Goal: Task Accomplishment & Management: Manage account settings

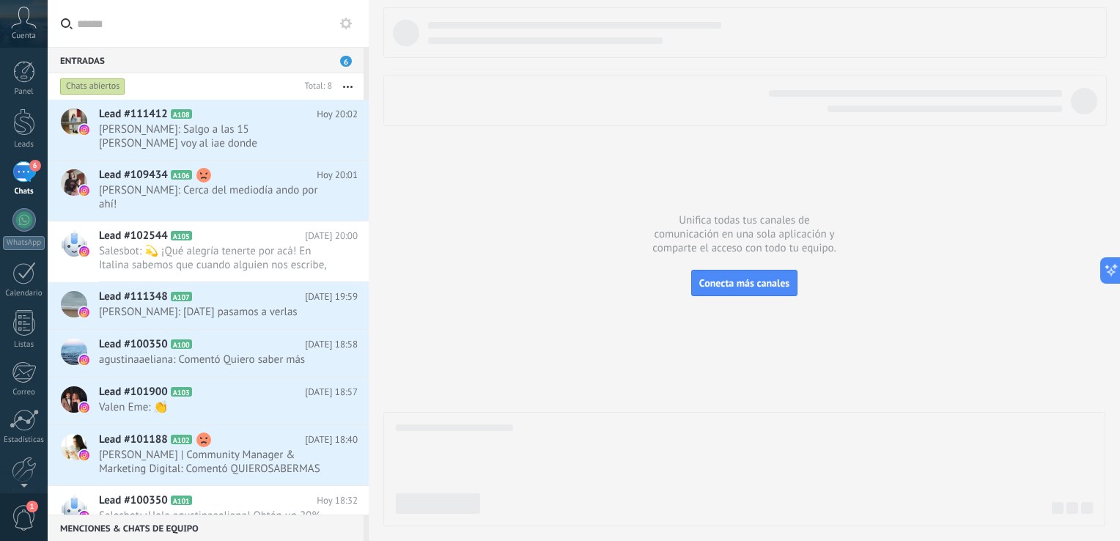
click at [23, 32] on span "Cuenta" at bounding box center [24, 37] width 24 height 10
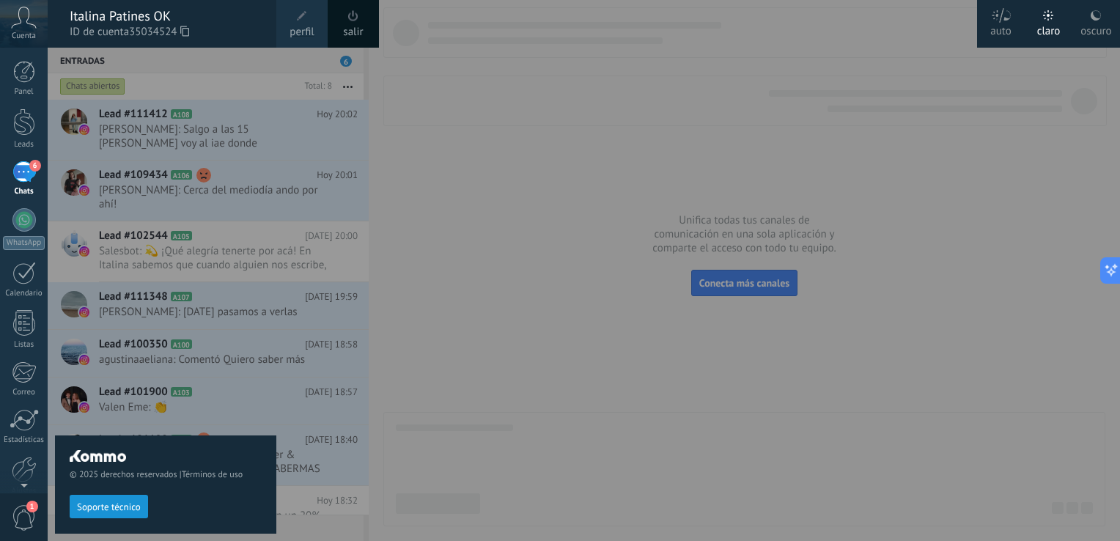
click at [120, 20] on div "Italina Patines OK" at bounding box center [166, 16] width 192 height 16
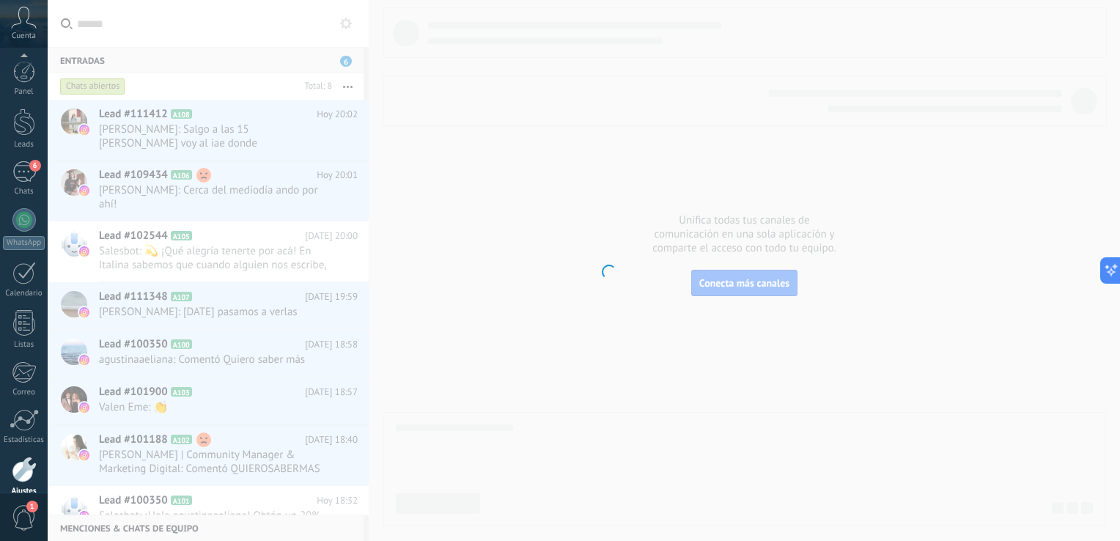
scroll to position [67, 0]
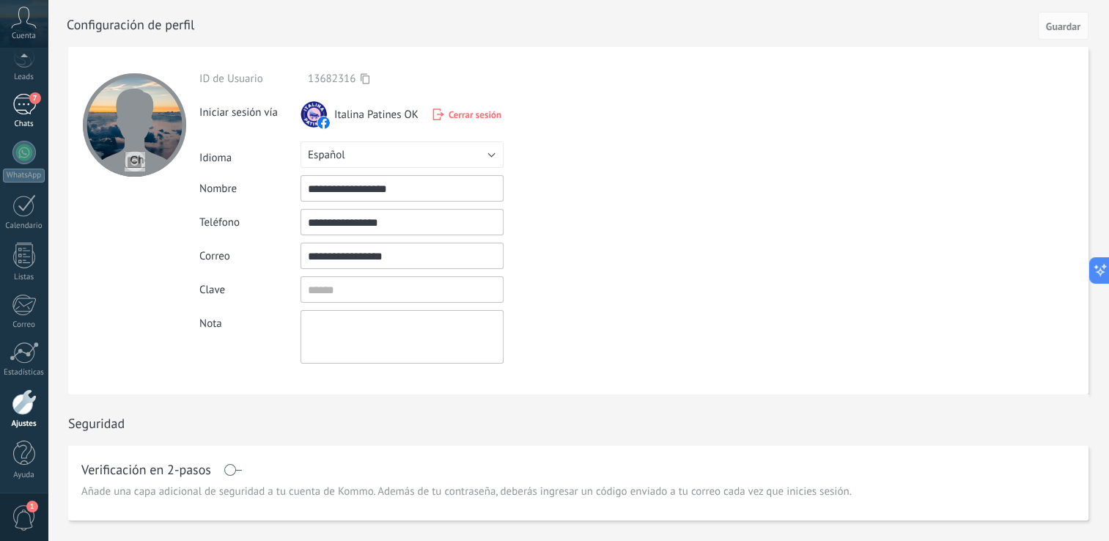
click at [29, 113] on div "7" at bounding box center [23, 104] width 23 height 21
